Goal: Information Seeking & Learning: Learn about a topic

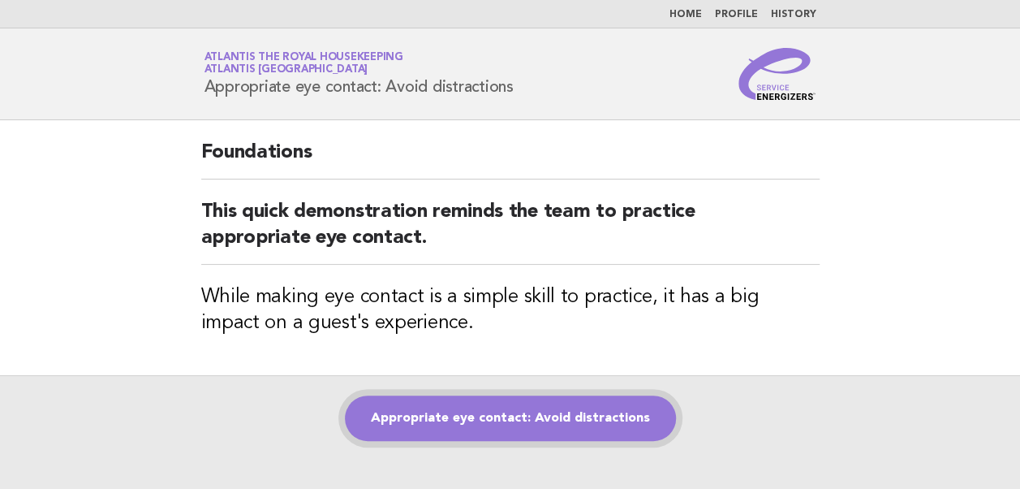
click at [492, 416] on link "Appropriate eye contact: Avoid distractions" at bounding box center [510, 417] width 331 height 45
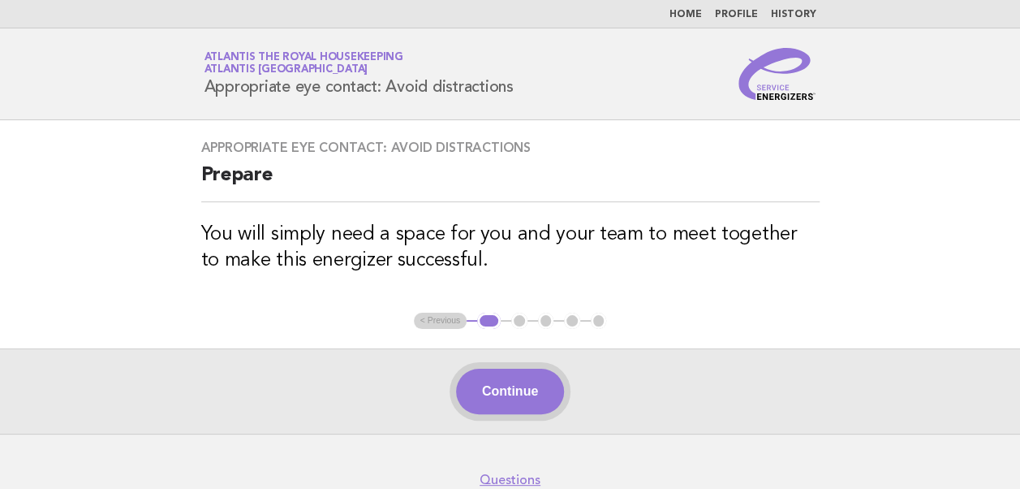
click at [503, 394] on button "Continue" at bounding box center [510, 390] width 108 height 45
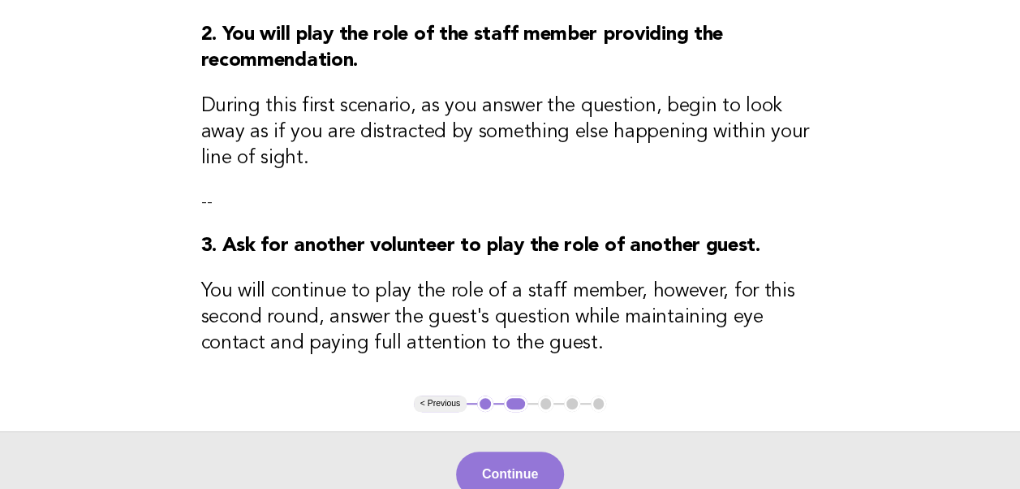
scroll to position [351, 0]
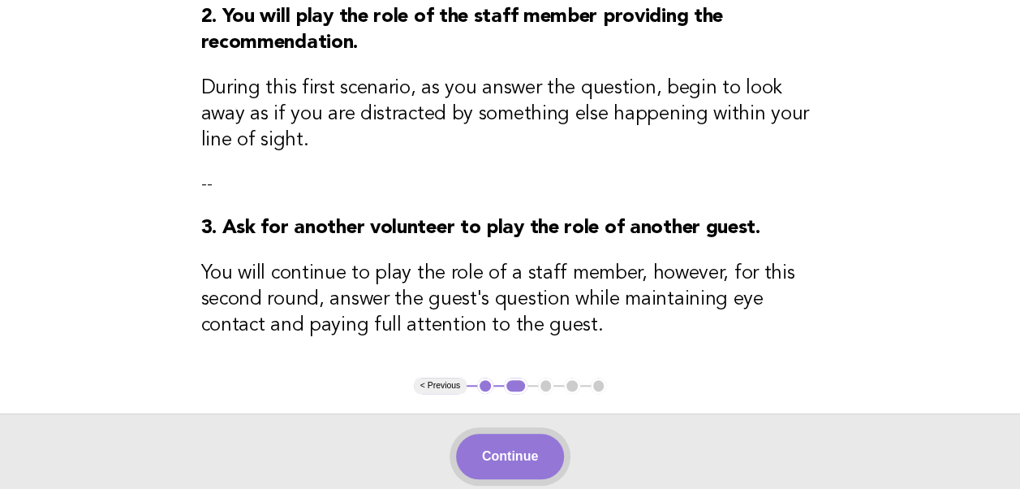
click at [482, 451] on button "Continue" at bounding box center [510, 455] width 108 height 45
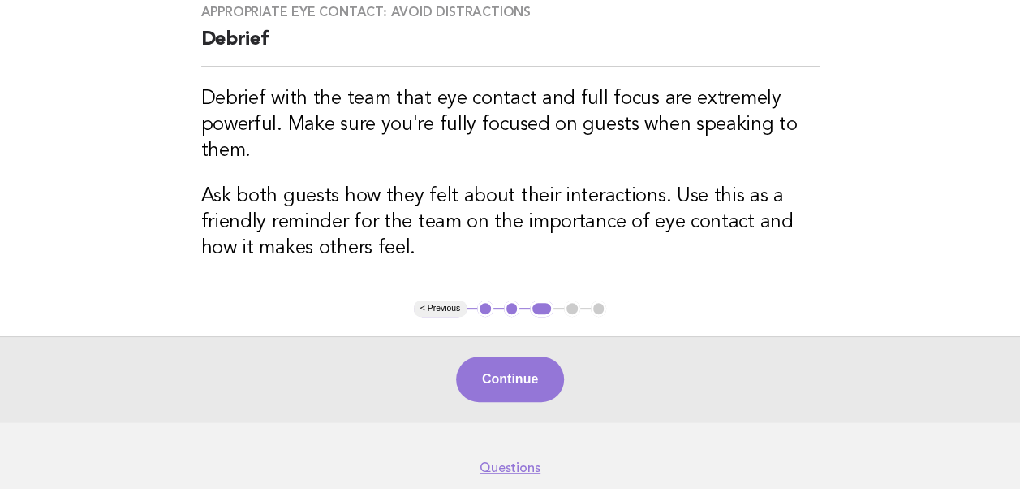
scroll to position [136, 0]
click at [498, 380] on button "Continue" at bounding box center [510, 378] width 108 height 45
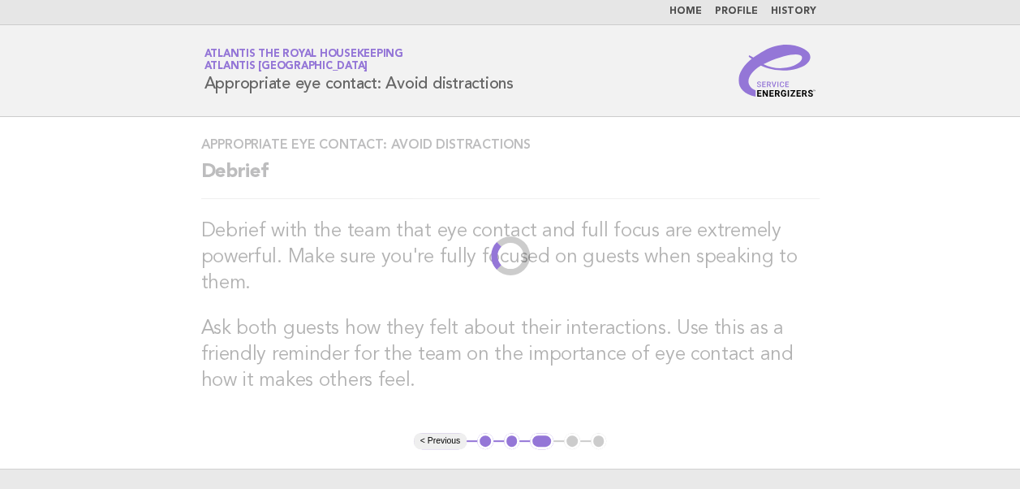
scroll to position [0, 0]
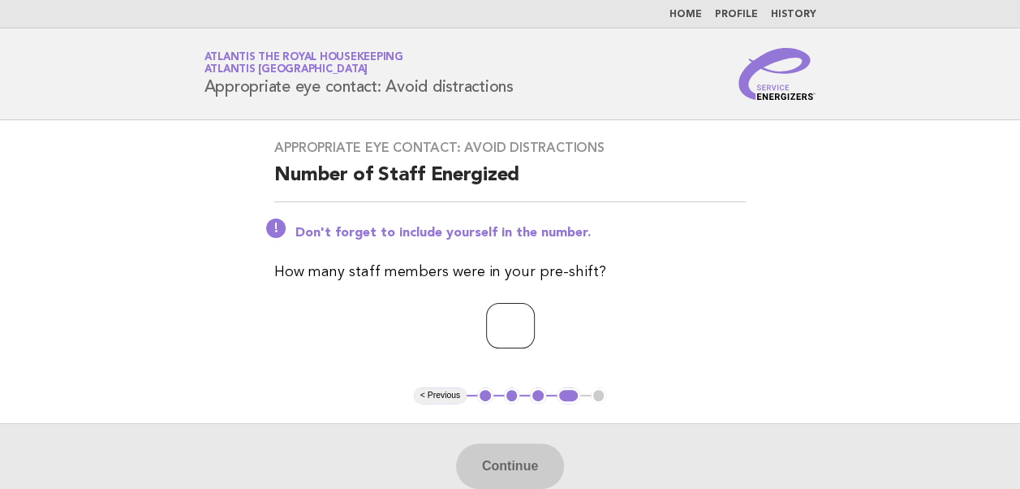
click at [486, 331] on input "number" at bounding box center [510, 325] width 49 height 45
type input "**"
click at [526, 465] on button "Continue" at bounding box center [510, 465] width 108 height 45
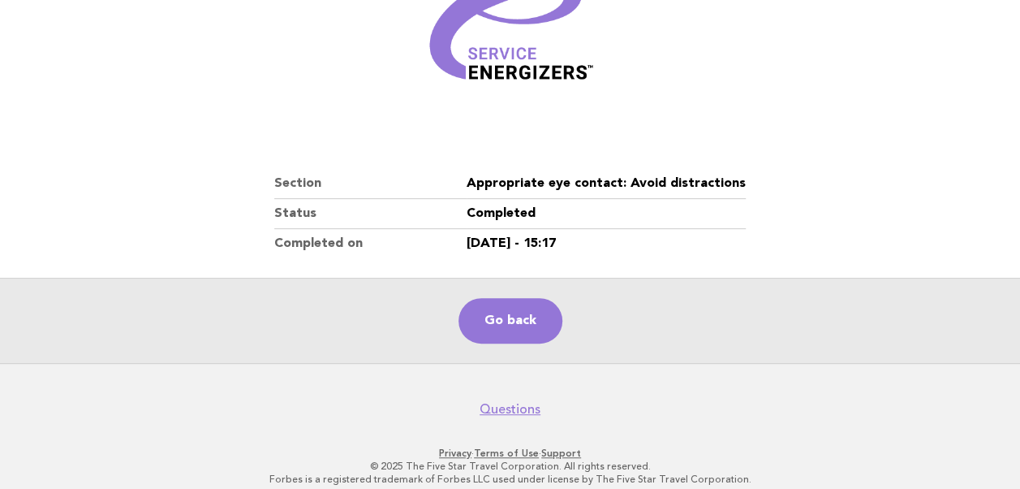
scroll to position [278, 0]
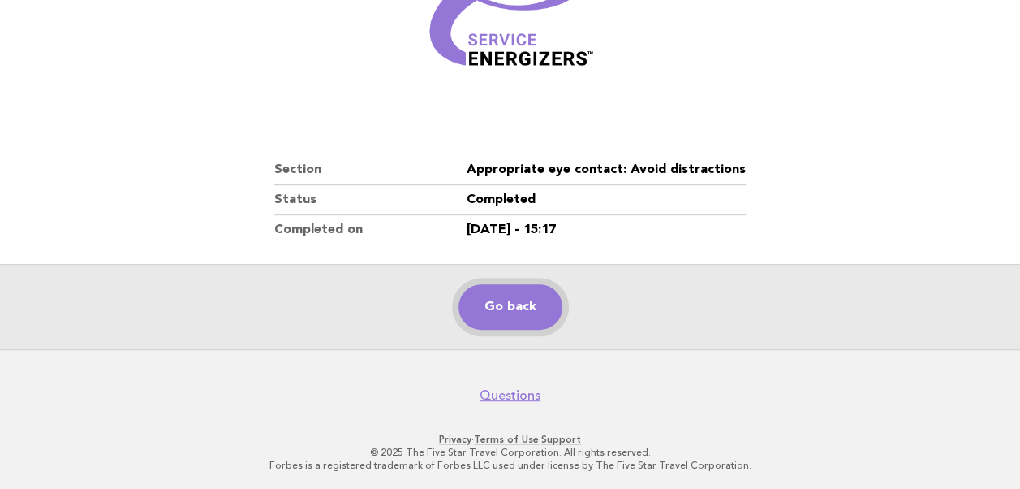
click at [502, 311] on link "Go back" at bounding box center [511, 306] width 104 height 45
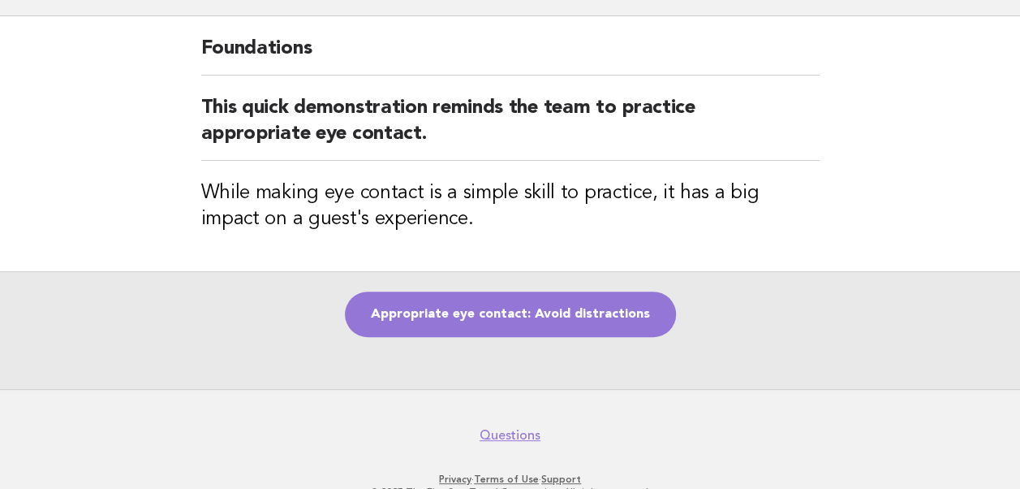
scroll to position [128, 0]
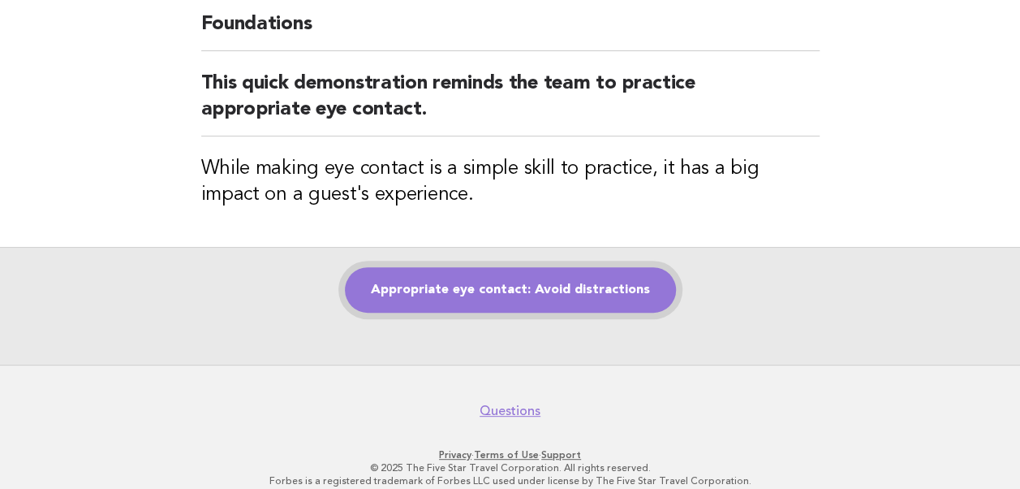
click at [497, 291] on link "Appropriate eye contact: Avoid distractions" at bounding box center [510, 289] width 331 height 45
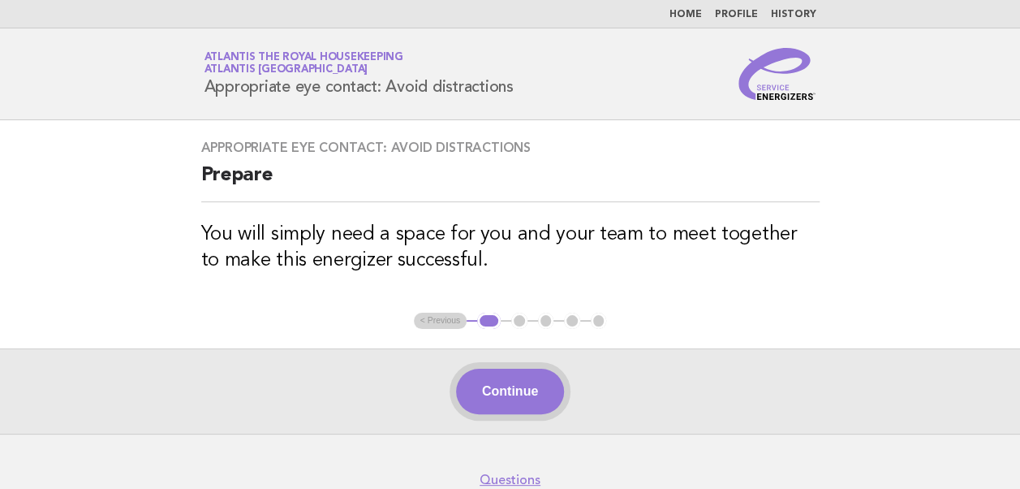
click at [500, 383] on button "Continue" at bounding box center [510, 390] width 108 height 45
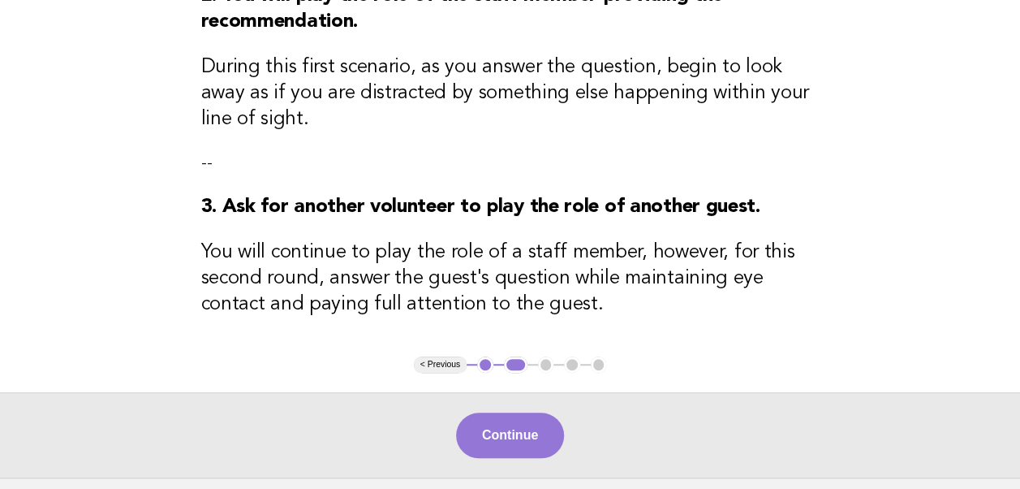
scroll to position [502, 0]
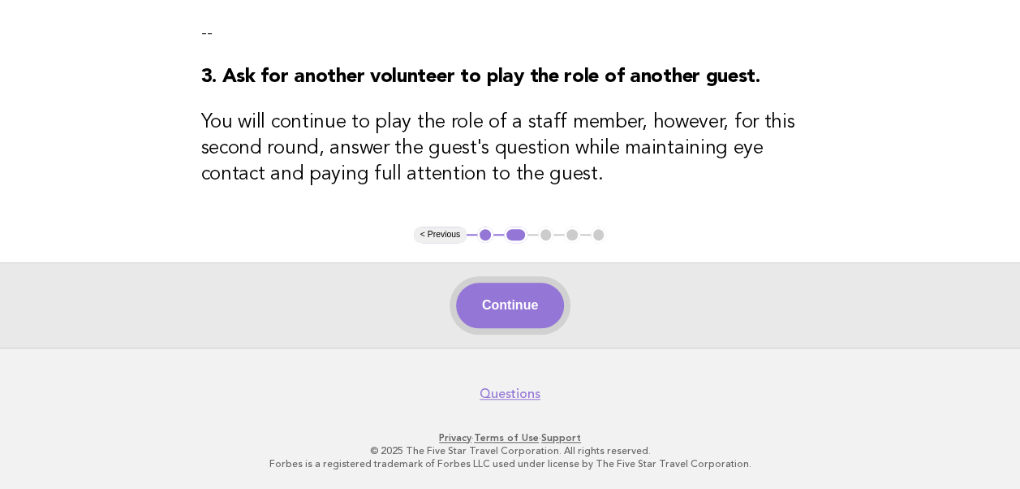
click at [506, 303] on button "Continue" at bounding box center [510, 304] width 108 height 45
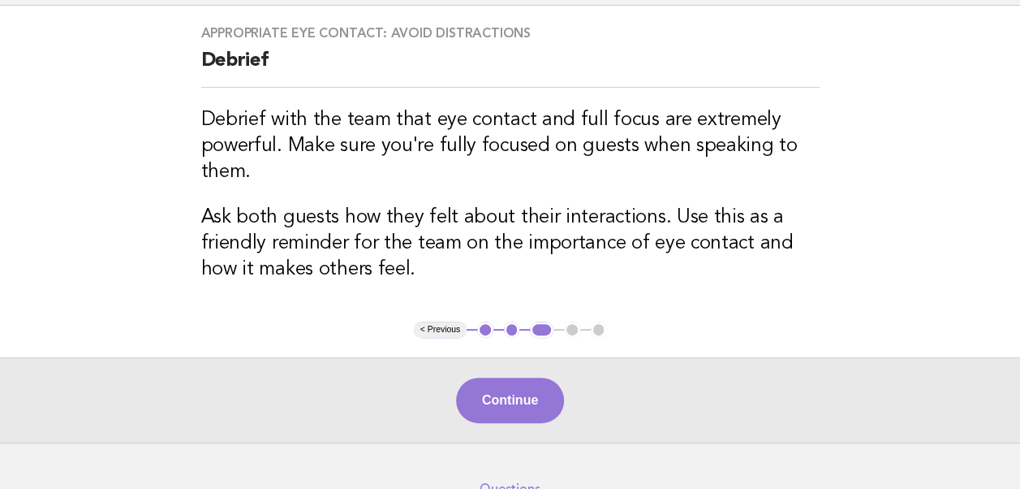
scroll to position [115, 0]
click at [513, 407] on button "Continue" at bounding box center [510, 399] width 108 height 45
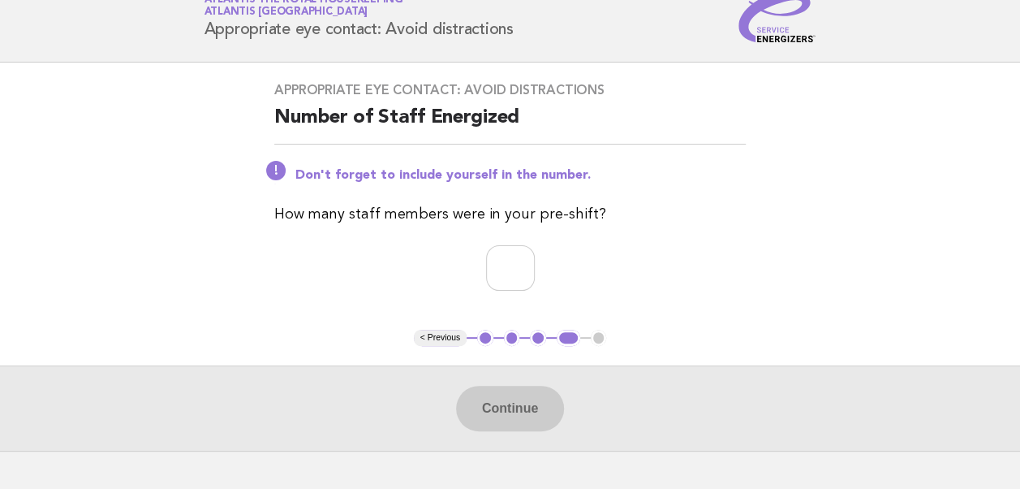
scroll to position [65, 0]
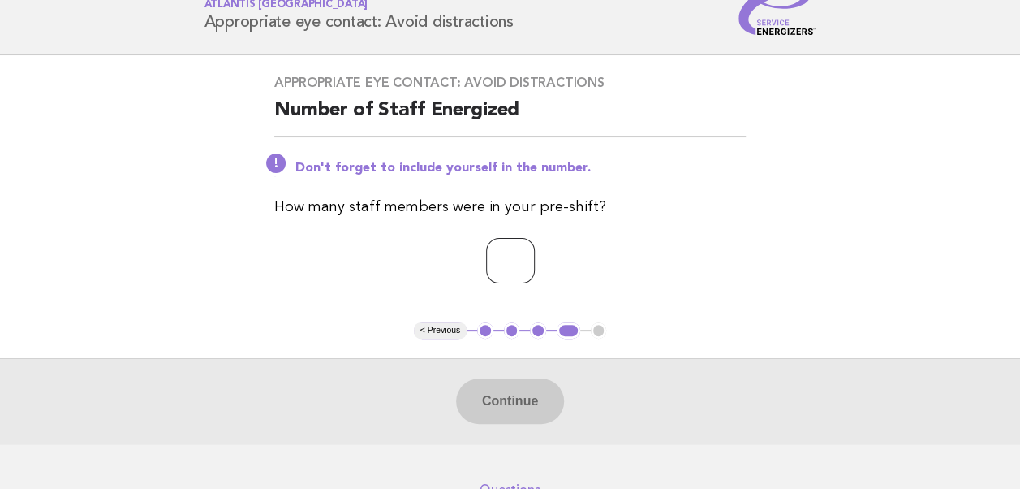
click at [486, 267] on input "number" at bounding box center [510, 260] width 49 height 45
type input "**"
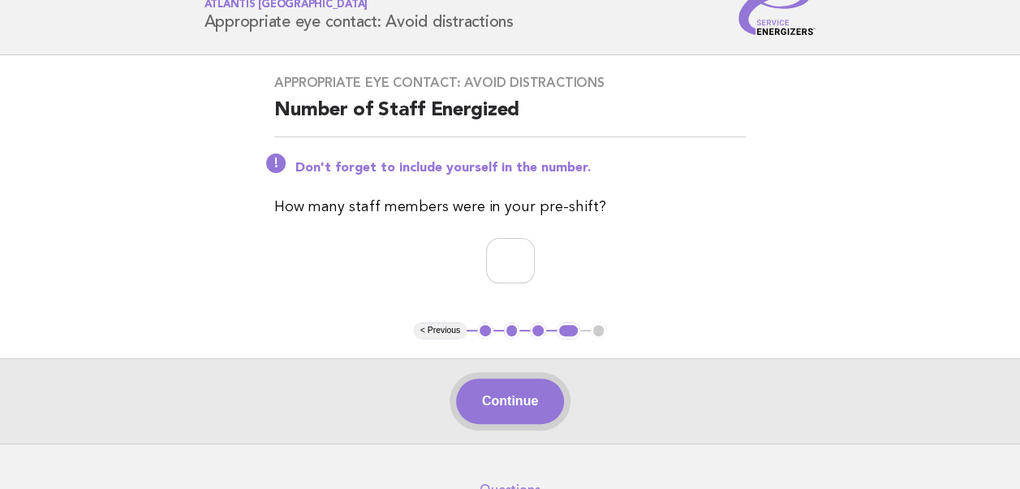
click at [515, 386] on button "Continue" at bounding box center [510, 400] width 108 height 45
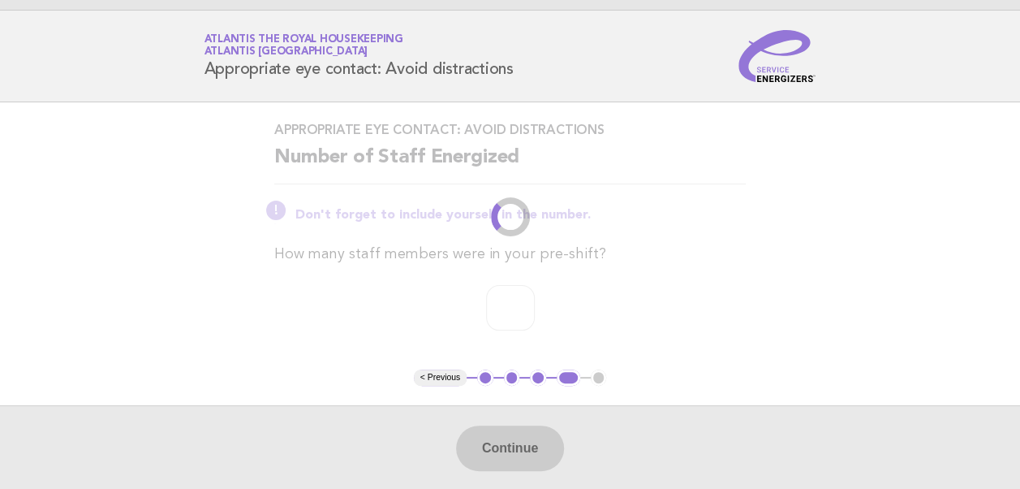
scroll to position [0, 0]
